Goal: Task Accomplishment & Management: Use online tool/utility

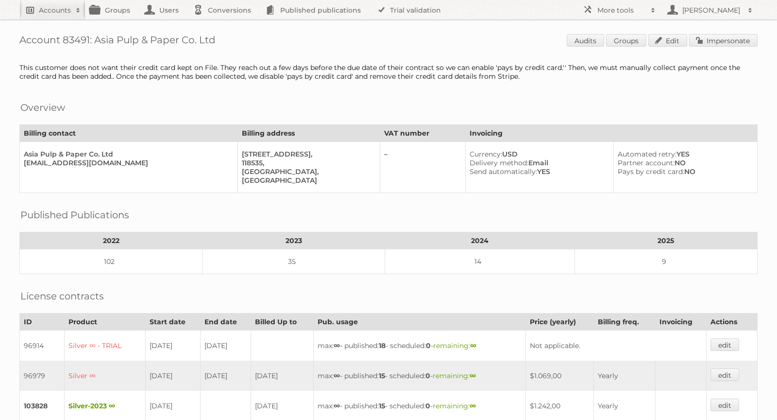
click at [45, 7] on h2 "Accounts" at bounding box center [55, 10] width 32 height 10
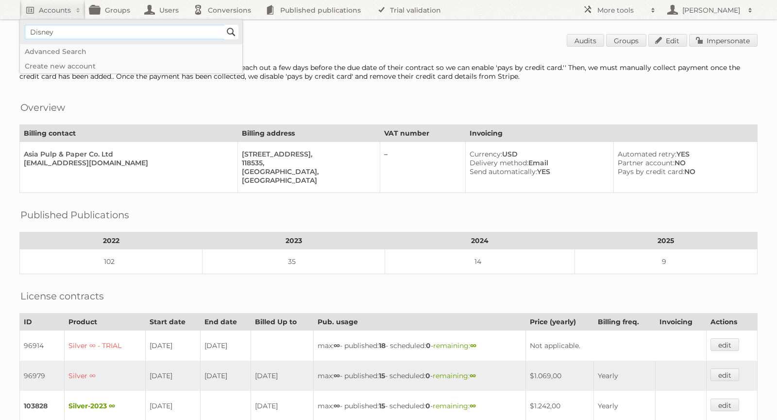
type input"] "Disney"
click at [234, 30] on input "Search" at bounding box center [231, 32] width 15 height 15
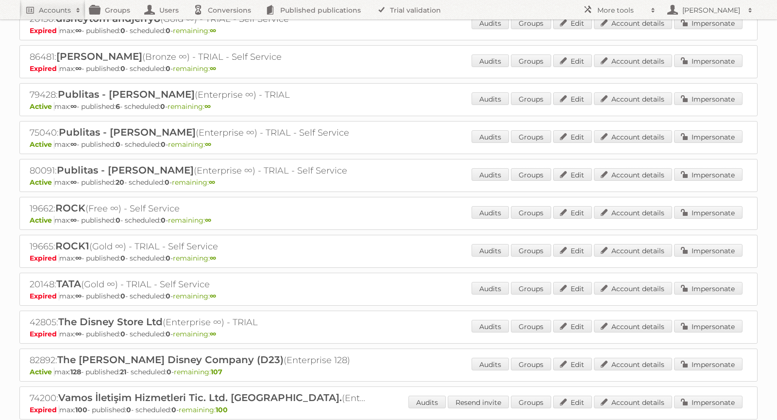
scroll to position [621, 0]
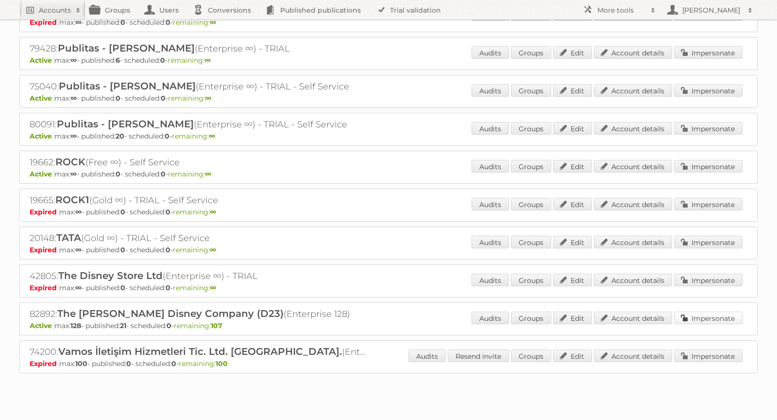
click at [707, 311] on link "Impersonate" at bounding box center [708, 317] width 68 height 13
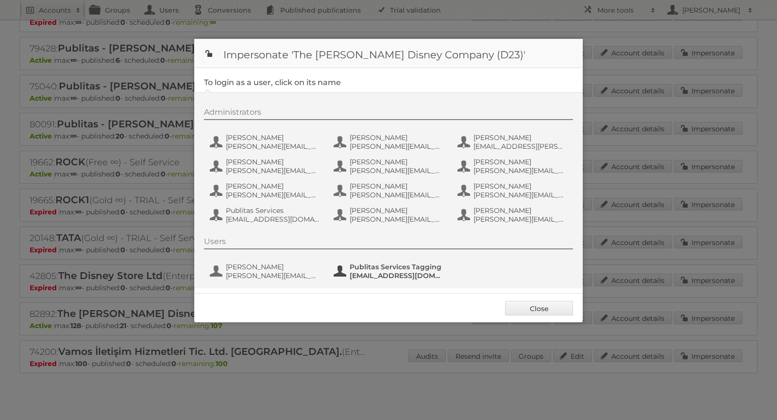
click at [413, 266] on span "Publitas Services Tagging" at bounding box center [397, 266] width 94 height 9
